Goal: Task Accomplishment & Management: Manage account settings

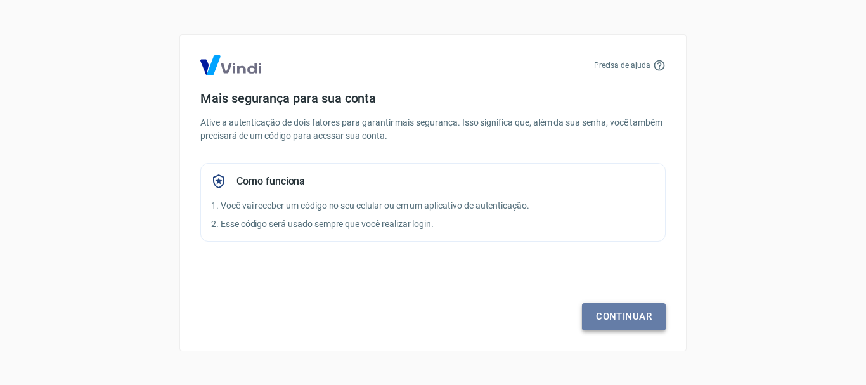
click at [628, 311] on link "Continuar" at bounding box center [624, 316] width 84 height 27
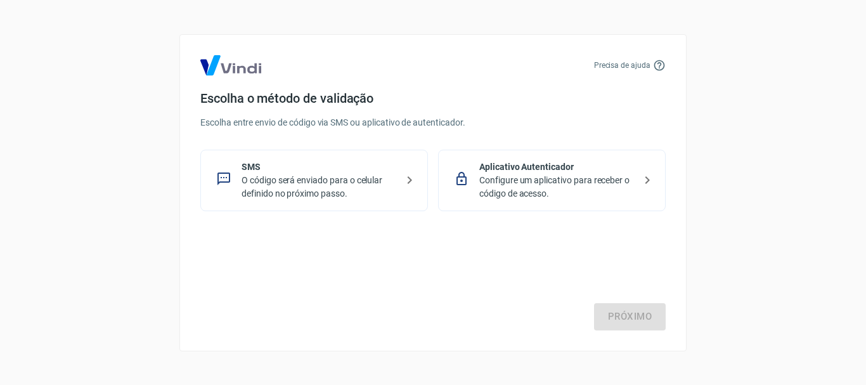
click at [291, 176] on p "O código será enviado para o celular definido no próximo passo." at bounding box center [319, 187] width 155 height 27
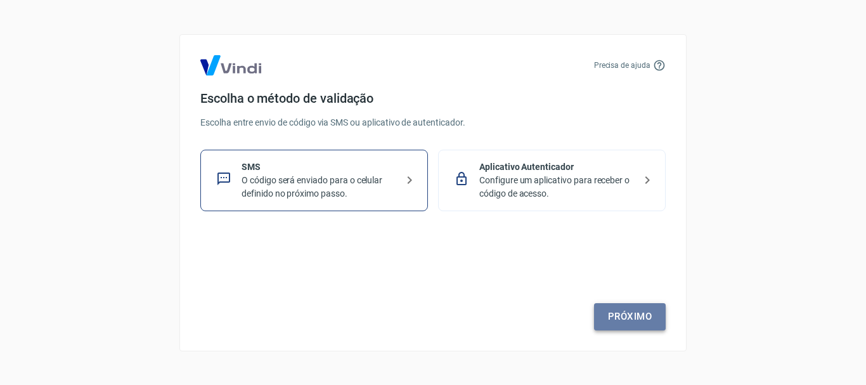
click at [638, 327] on link "Próximo" at bounding box center [630, 316] width 72 height 27
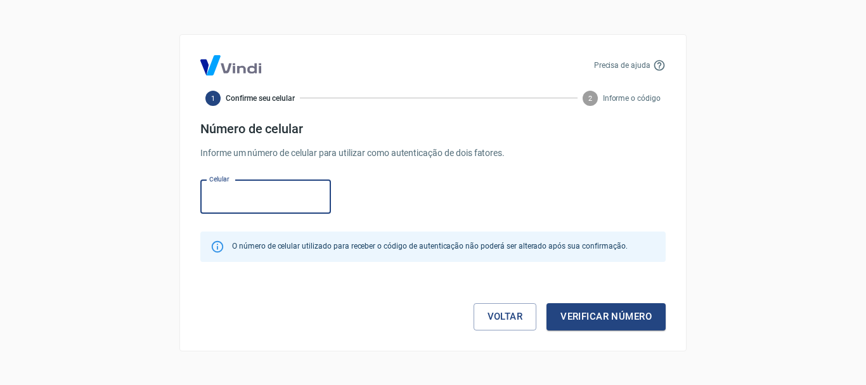
click at [306, 212] on input "Celular" at bounding box center [265, 197] width 131 height 34
type input "(62) 98416-1388"
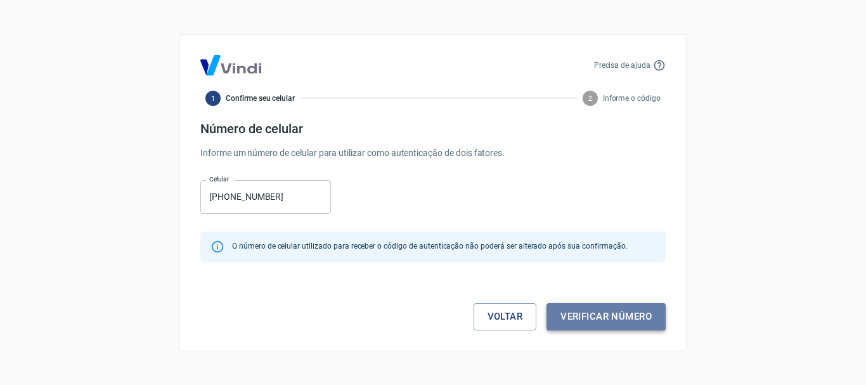
click at [577, 320] on button "Verificar número" at bounding box center [606, 316] width 119 height 27
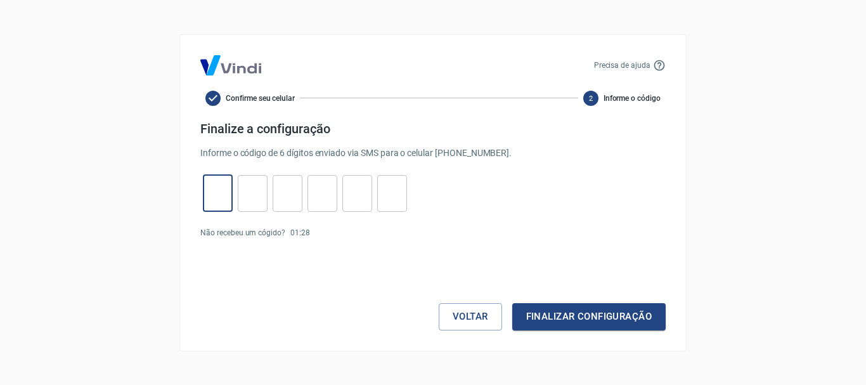
click at [215, 195] on input "tel" at bounding box center [218, 193] width 30 height 27
type input "6"
type input "2"
type input "8"
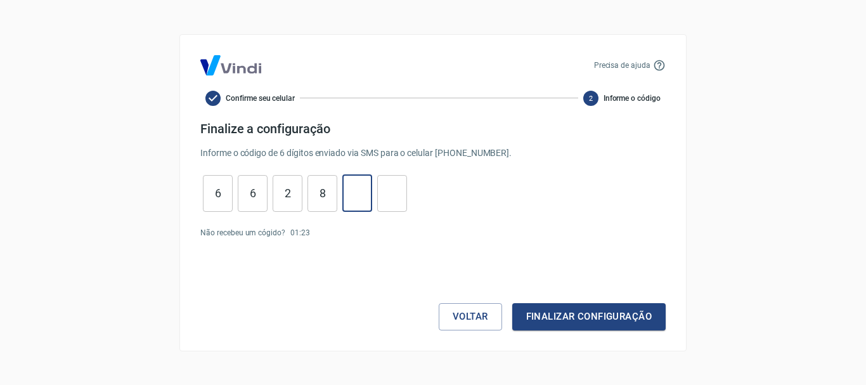
type input "0"
type input "6"
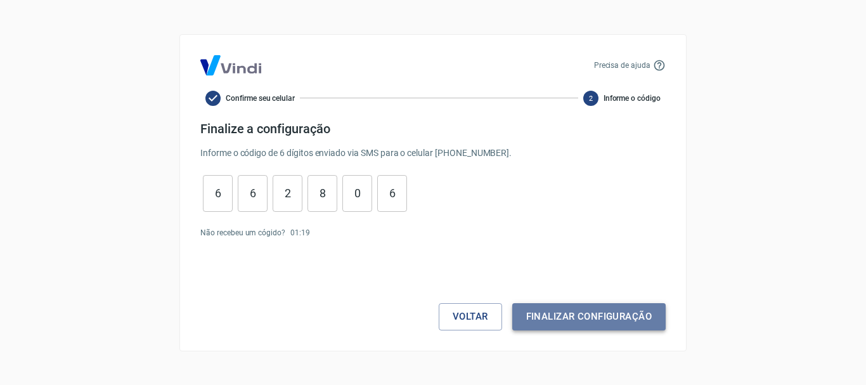
click at [578, 327] on button "Finalizar configuração" at bounding box center [590, 316] width 154 height 27
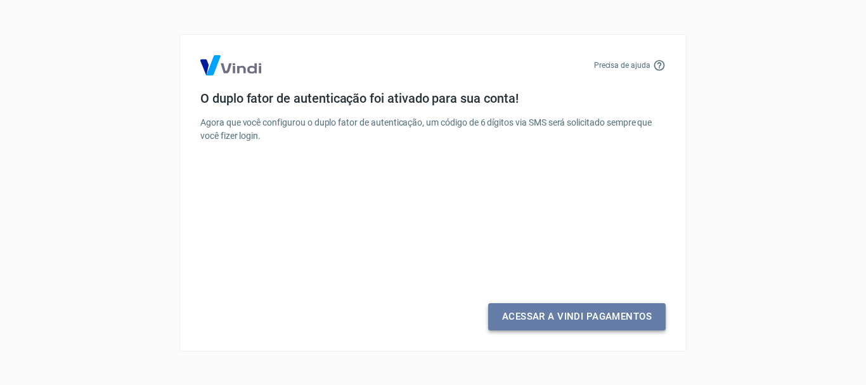
click at [554, 327] on link "Acessar a Vindi Pagamentos" at bounding box center [577, 316] width 178 height 27
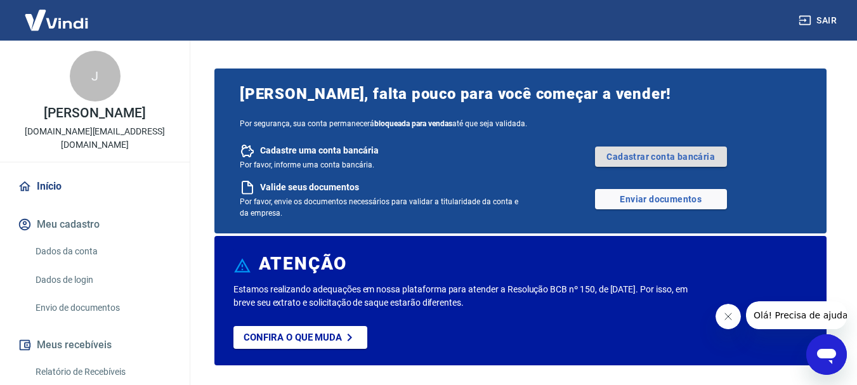
click at [613, 158] on link "Cadastrar conta bancária" at bounding box center [661, 157] width 132 height 20
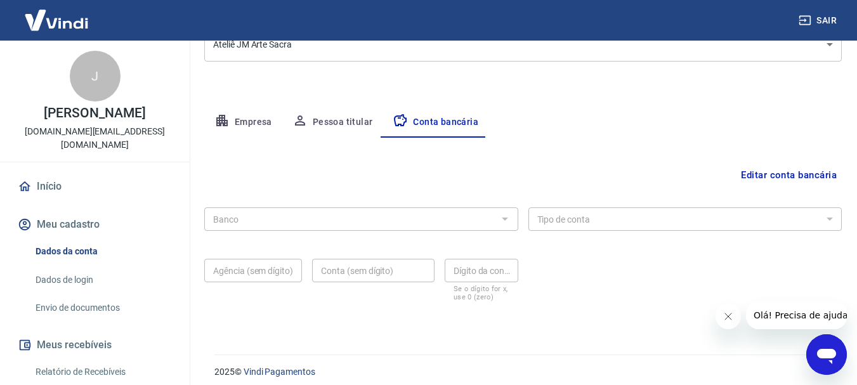
scroll to position [186, 0]
click at [499, 219] on div at bounding box center [504, 216] width 16 height 18
click at [419, 206] on div "Banco" at bounding box center [361, 216] width 314 height 23
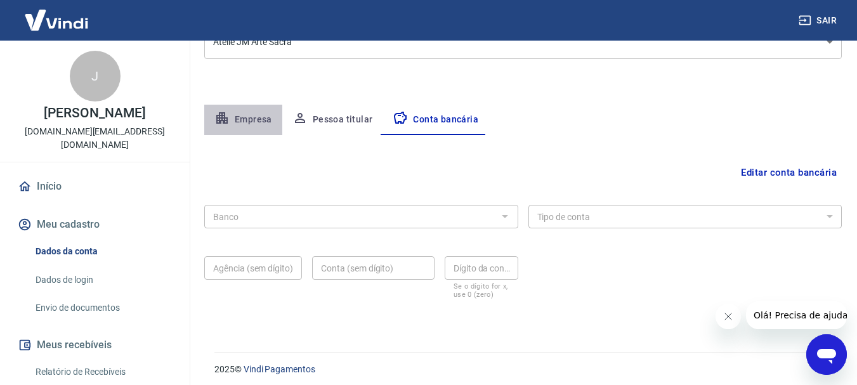
click at [249, 126] on button "Empresa" at bounding box center [243, 120] width 78 height 30
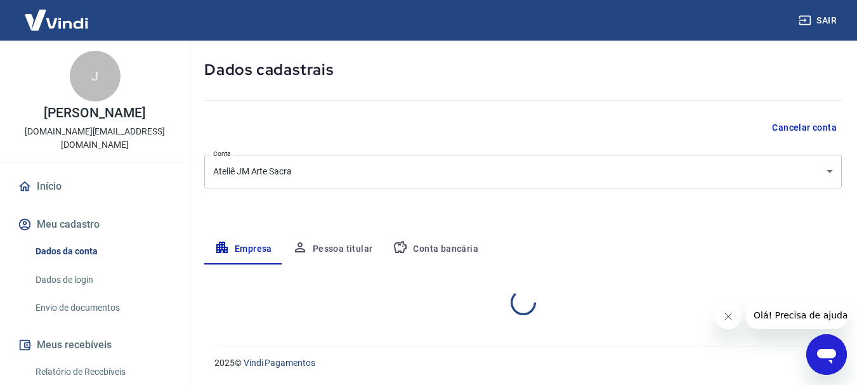
scroll to position [57, 0]
select select "GO"
select select "business"
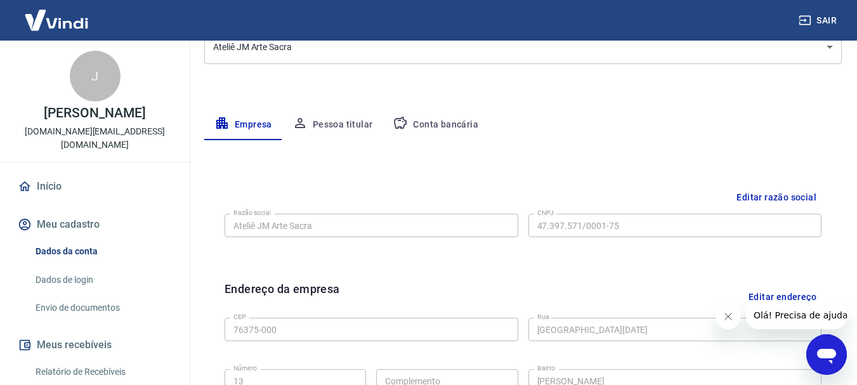
scroll to position [180, 0]
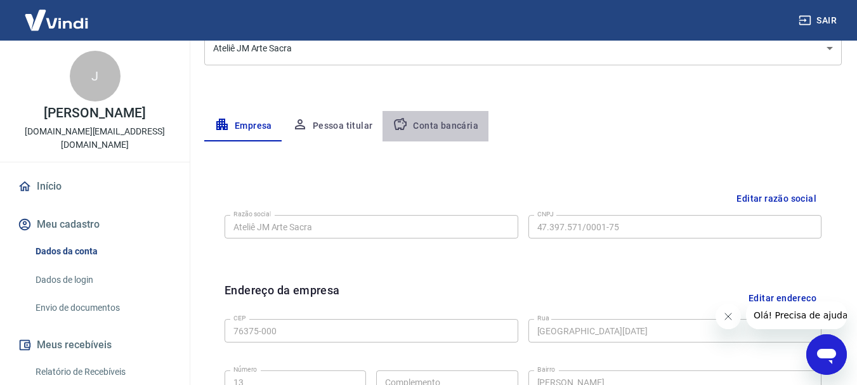
click at [438, 124] on button "Conta bancária" at bounding box center [435, 126] width 106 height 30
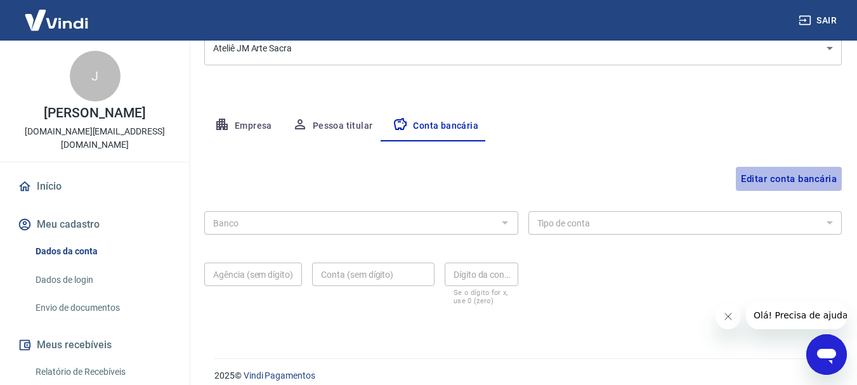
click at [788, 179] on button "Editar conta bancária" at bounding box center [789, 179] width 106 height 24
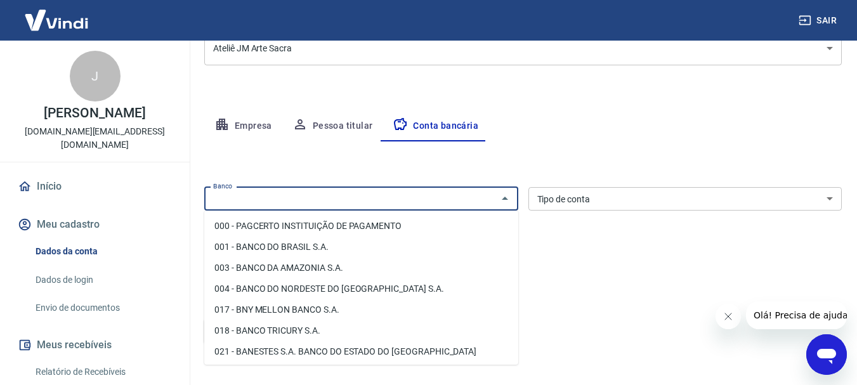
click at [474, 200] on input "Banco" at bounding box center [350, 199] width 285 height 16
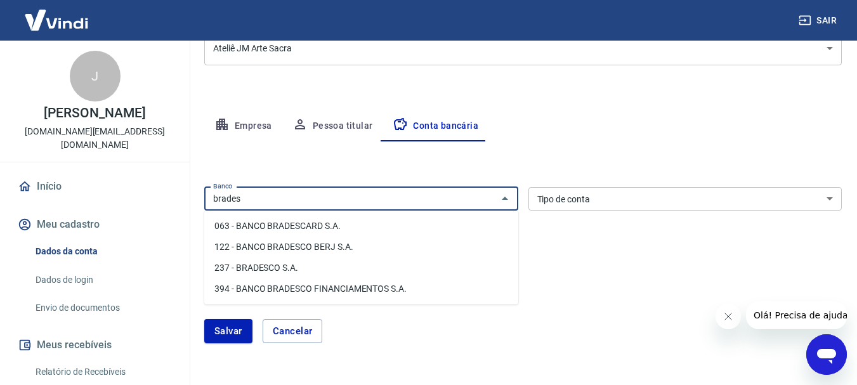
drag, startPoint x: 334, startPoint y: 193, endPoint x: 130, endPoint y: 188, distance: 204.3
click at [130, 188] on div "Sair J Juliana Siqueira Santos artesacra.jm@gmail.com Início Meu cadastro Dados…" at bounding box center [428, 12] width 857 height 385
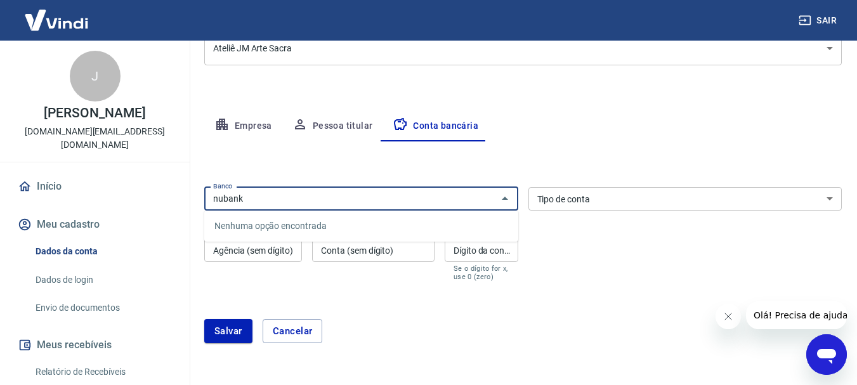
click at [291, 197] on input "nubank" at bounding box center [350, 199] width 285 height 16
type input "n"
click at [301, 233] on li "260 - Nu Pagamentos S.A." at bounding box center [361, 226] width 314 height 21
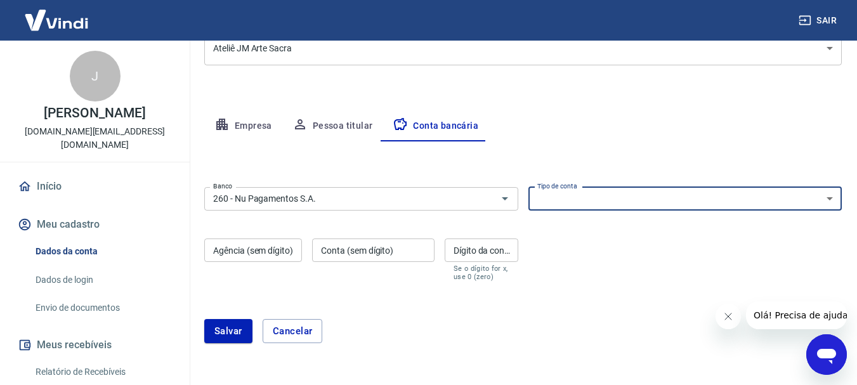
click at [604, 209] on select "Conta Corrente Conta Poupança" at bounding box center [685, 198] width 314 height 23
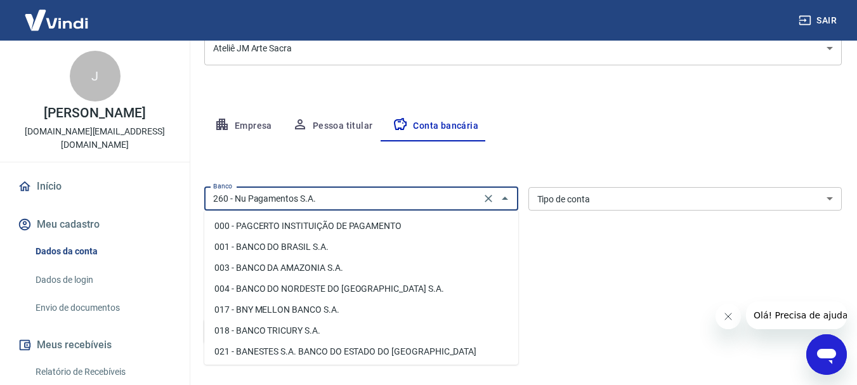
click at [419, 200] on input "260 - Nu Pagamentos S.A." at bounding box center [342, 199] width 269 height 16
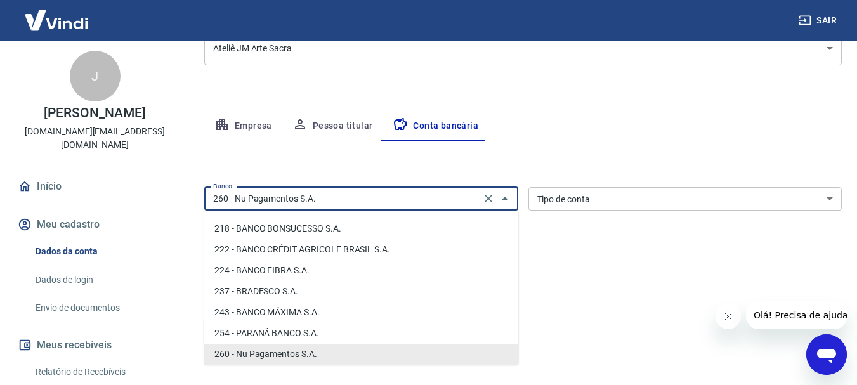
click at [419, 200] on input "260 - Nu Pagamentos S.A." at bounding box center [342, 199] width 269 height 16
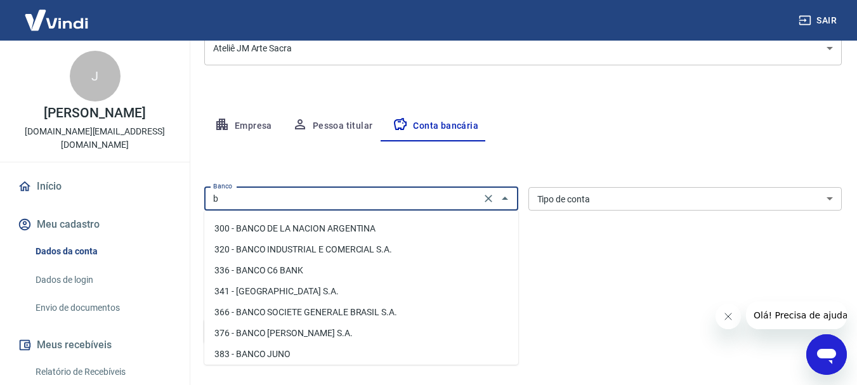
scroll to position [0, 0]
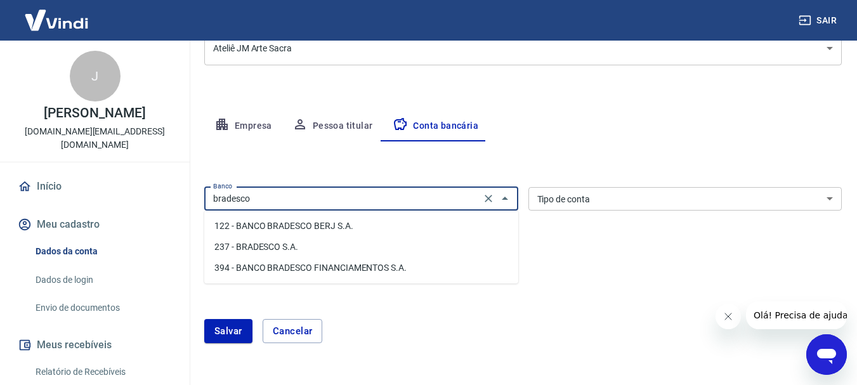
click at [378, 249] on li "237 - BRADESCO S.A." at bounding box center [361, 247] width 314 height 21
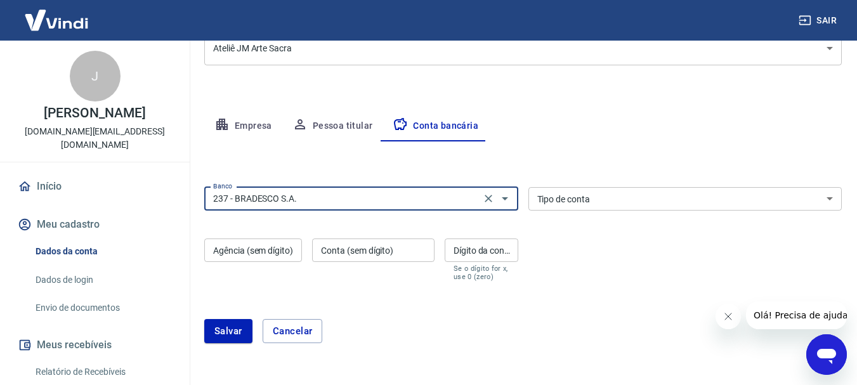
type input "237 - BRADESCO S.A."
click at [623, 197] on select "Conta Corrente Conta Poupança" at bounding box center [685, 198] width 314 height 23
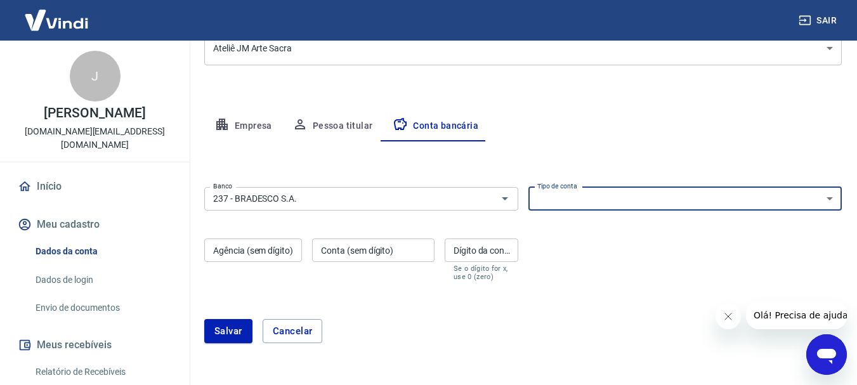
select select "1"
click at [528, 187] on select "Conta Corrente Conta Poupança" at bounding box center [685, 198] width 314 height 23
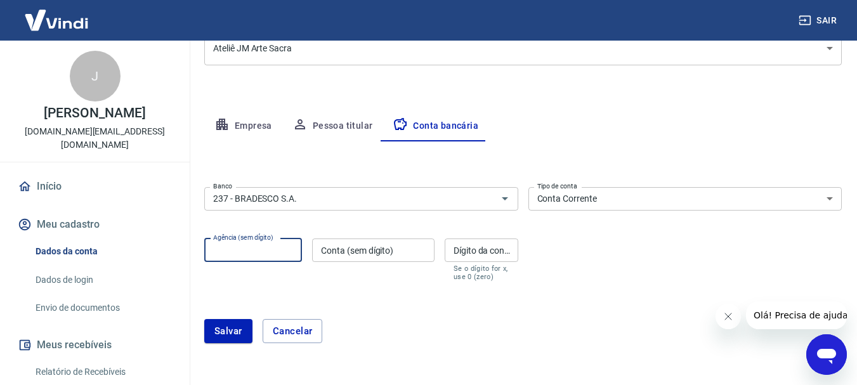
click at [214, 250] on input "Agência (sem dígito)" at bounding box center [253, 249] width 98 height 23
type input "0242"
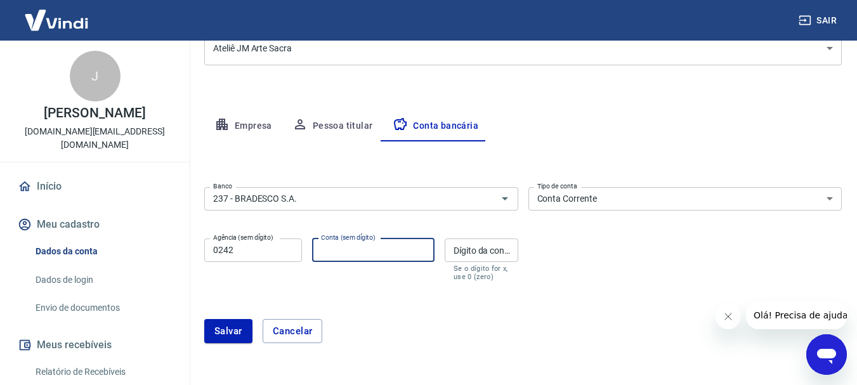
click at [365, 252] on input "Conta (sem dígito)" at bounding box center [373, 249] width 122 height 23
type input "0018343"
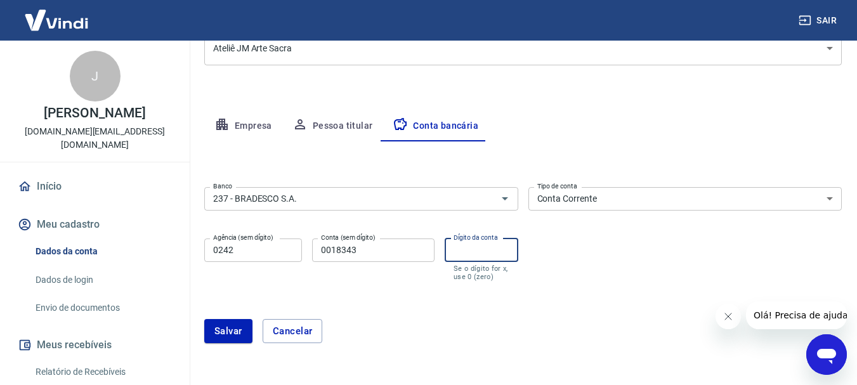
click at [476, 256] on input "Dígito da conta" at bounding box center [482, 249] width 74 height 23
type input "1"
click at [377, 322] on div "Salvar Cancelar" at bounding box center [522, 331] width 637 height 24
click at [227, 341] on button "Salvar" at bounding box center [228, 331] width 48 height 24
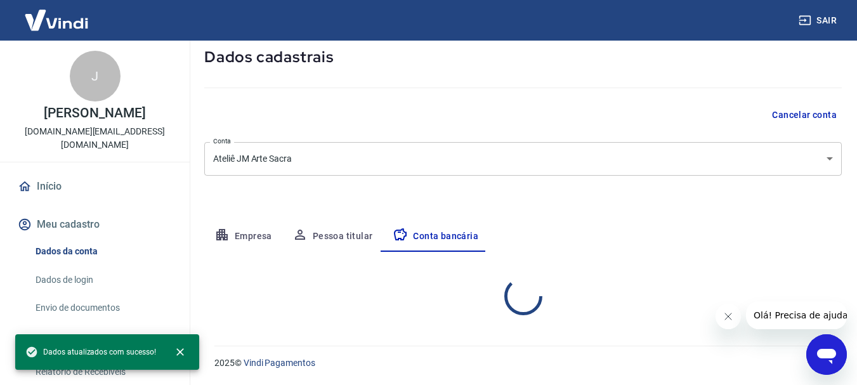
select select "1"
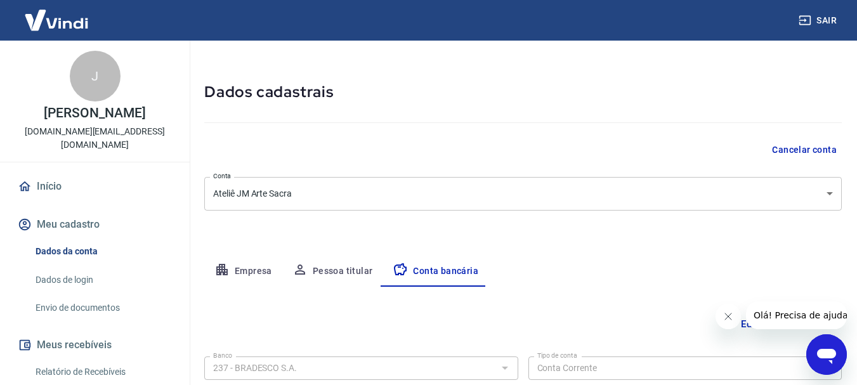
scroll to position [193, 0]
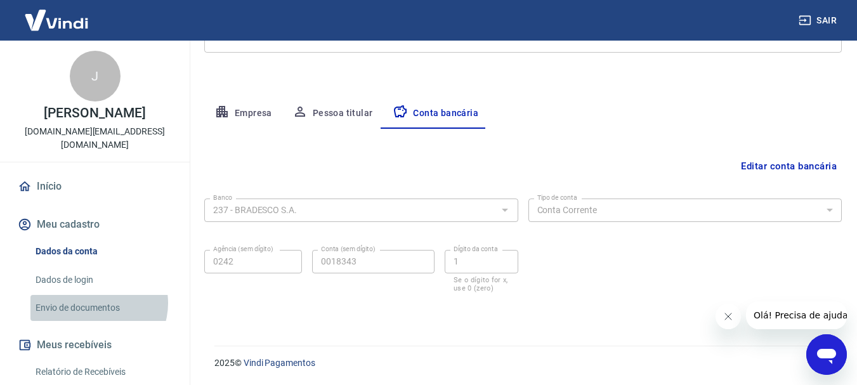
click at [97, 295] on link "Envio de documentos" at bounding box center [102, 308] width 144 height 26
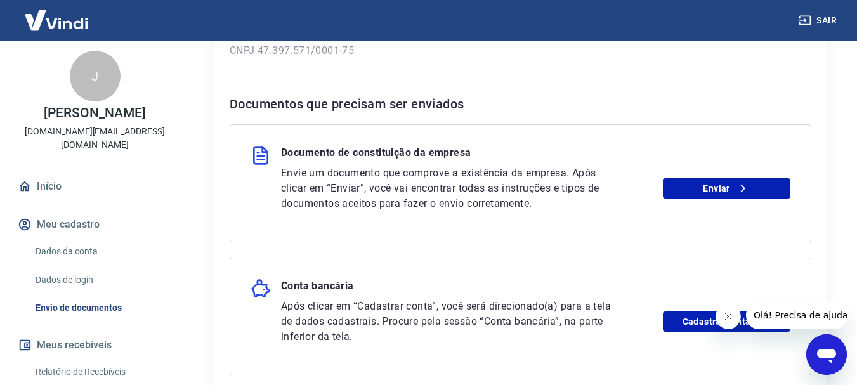
scroll to position [171, 0]
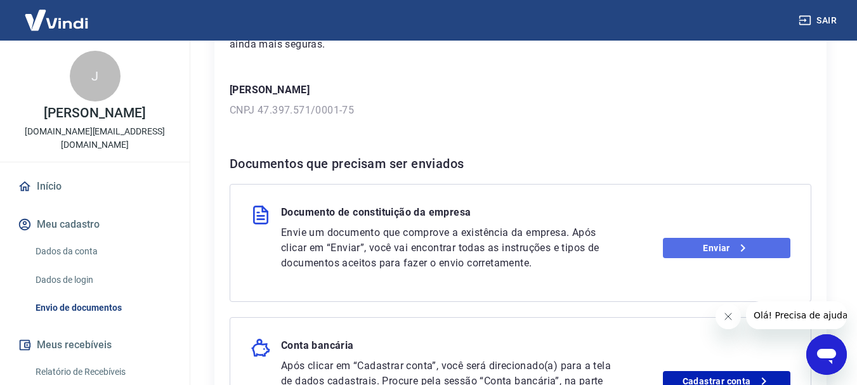
click at [715, 245] on link "Enviar" at bounding box center [726, 248] width 127 height 20
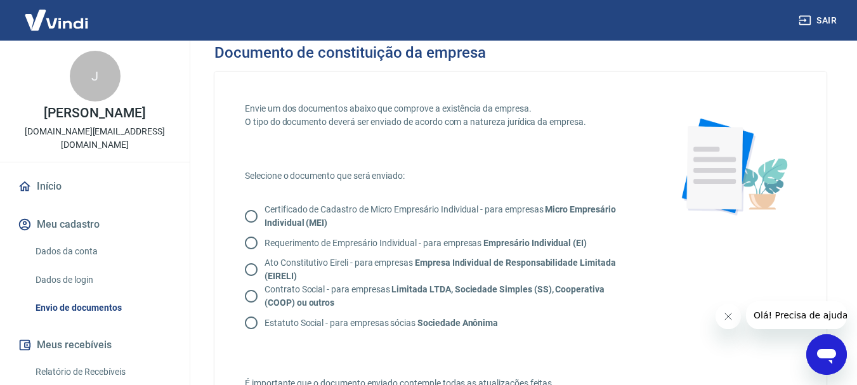
scroll to position [11, 0]
